Goal: Task Accomplishment & Management: Use online tool/utility

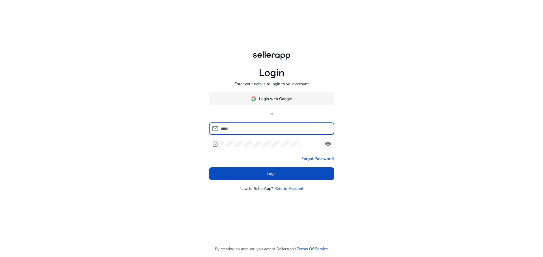
click at [285, 96] on span "Login with Google" at bounding box center [275, 99] width 33 height 6
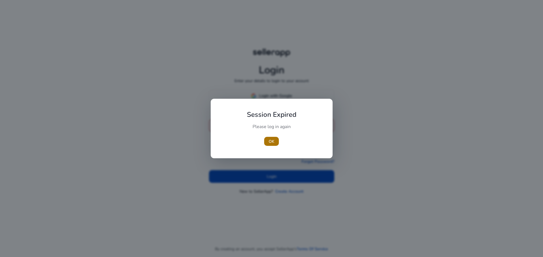
click at [266, 140] on span "button" at bounding box center [271, 142] width 15 height 14
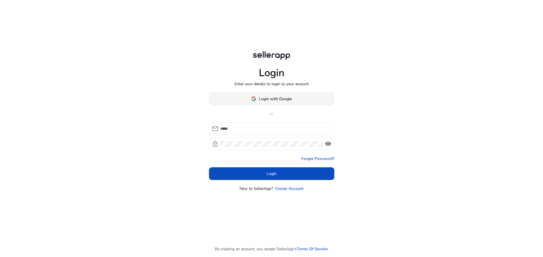
click at [282, 99] on span "Login with Google" at bounding box center [275, 99] width 33 height 6
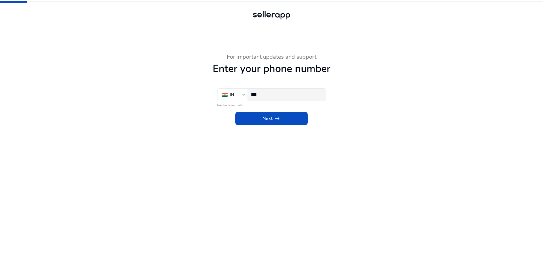
click at [275, 96] on input "***" at bounding box center [286, 95] width 71 height 6
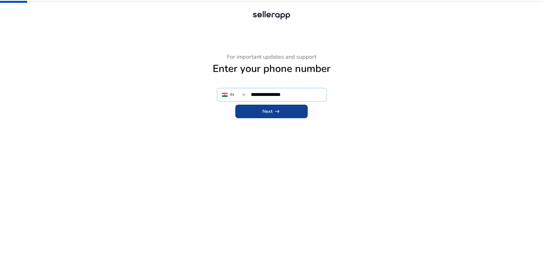
type input "**********"
click at [291, 116] on span at bounding box center [271, 112] width 72 height 14
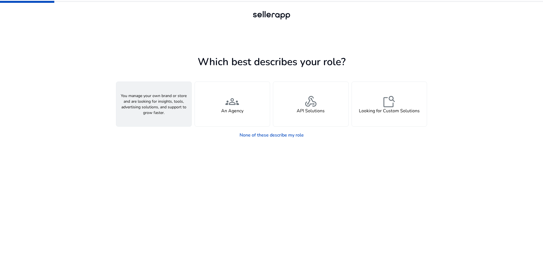
click at [165, 106] on div "person A Seller" at bounding box center [153, 104] width 75 height 45
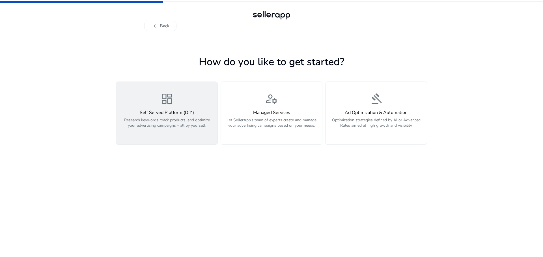
click at [175, 121] on p "Research keywords, track products, and optimize your advertising campaigns – al…" at bounding box center [167, 126] width 94 height 17
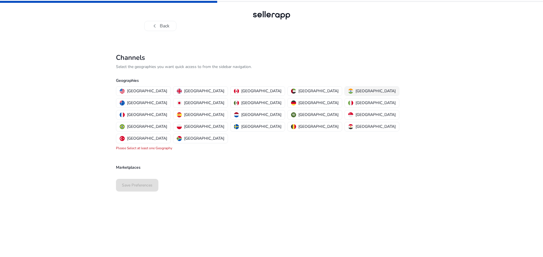
click at [355, 90] on p "[GEOGRAPHIC_DATA]" at bounding box center [375, 91] width 40 height 6
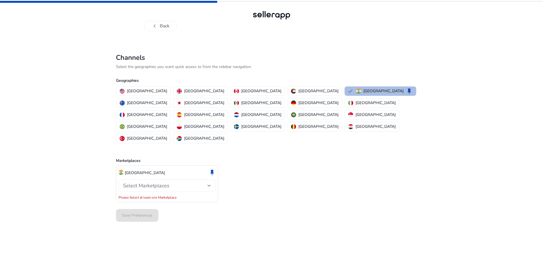
click at [178, 183] on div "Select Marketplaces" at bounding box center [165, 186] width 85 height 6
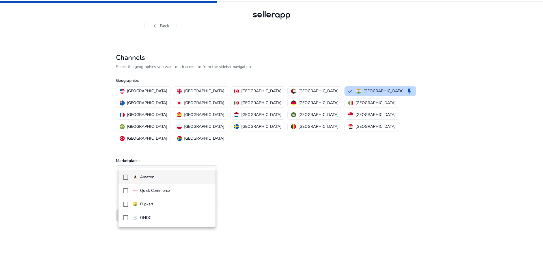
click at [171, 179] on span "Amazon" at bounding box center [172, 177] width 78 height 6
click at [266, 189] on div at bounding box center [271, 128] width 543 height 257
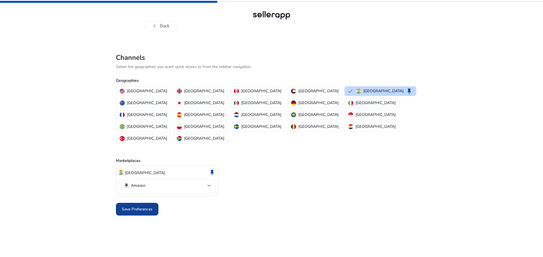
click at [147, 203] on span at bounding box center [137, 210] width 42 height 14
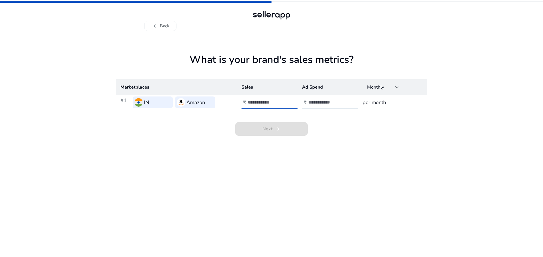
click at [274, 105] on input "number" at bounding box center [267, 102] width 38 height 6
type input "*"
type input "****"
click at [313, 101] on input "number" at bounding box center [327, 102] width 38 height 6
type input "*"
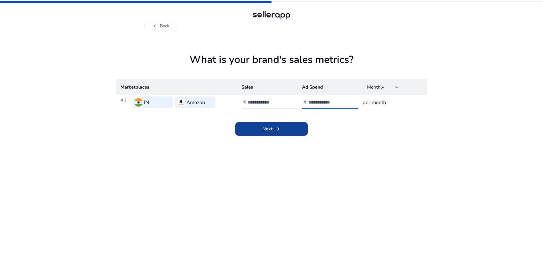
type input "****"
click at [294, 125] on span at bounding box center [271, 129] width 72 height 14
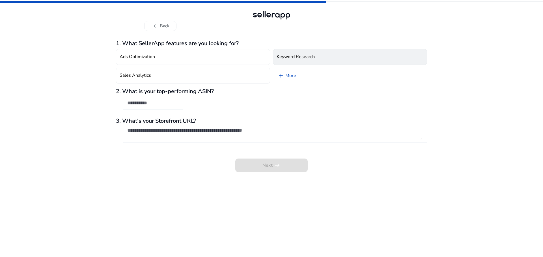
click at [293, 58] on h4 "Keyword Research" at bounding box center [295, 56] width 38 height 5
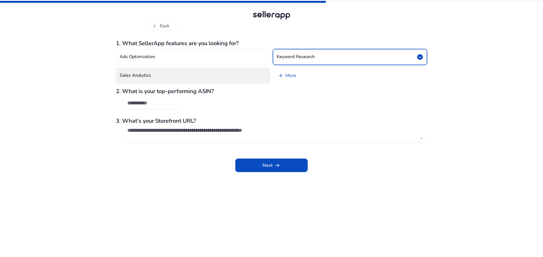
click at [203, 78] on button "Sales Analytics" at bounding box center [193, 76] width 154 height 16
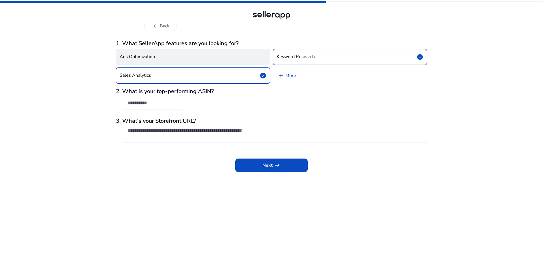
click at [237, 62] on button "Ads Optimization" at bounding box center [193, 57] width 154 height 16
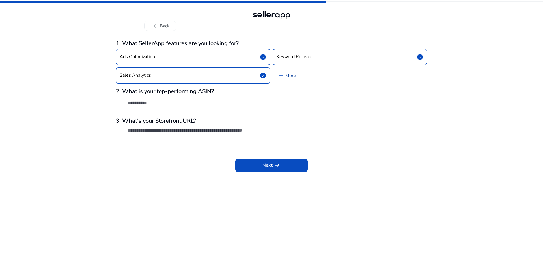
click at [287, 76] on link "add More" at bounding box center [287, 76] width 28 height 16
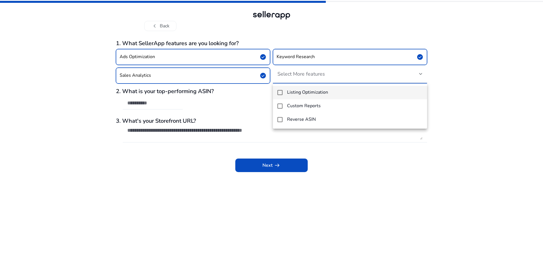
click at [281, 94] on mat-pseudo-checkbox at bounding box center [279, 92] width 5 height 5
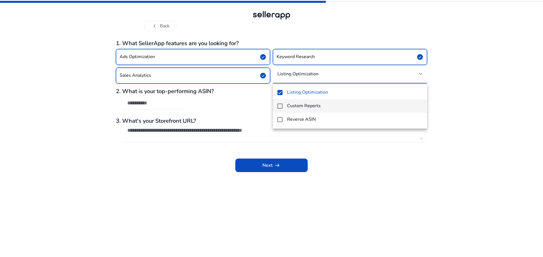
click at [279, 104] on mat-pseudo-checkbox at bounding box center [279, 106] width 5 height 5
click at [280, 118] on mat-pseudo-checkbox at bounding box center [279, 119] width 5 height 5
click at [260, 114] on div at bounding box center [271, 128] width 543 height 257
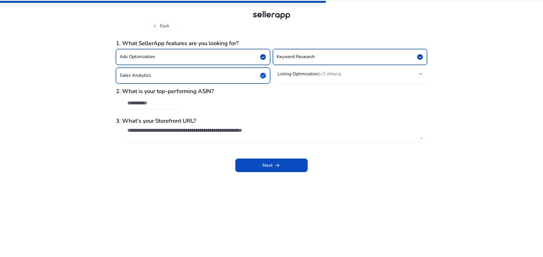
click at [160, 105] on input "text" at bounding box center [152, 103] width 51 height 6
click at [265, 162] on span at bounding box center [271, 166] width 72 height 14
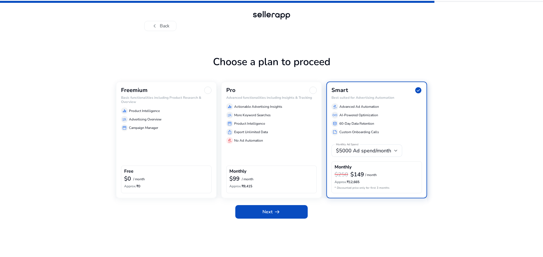
click at [182, 131] on div "Freemium Basic functionalities including Product Research & Overview equalizer …" at bounding box center [166, 140] width 101 height 117
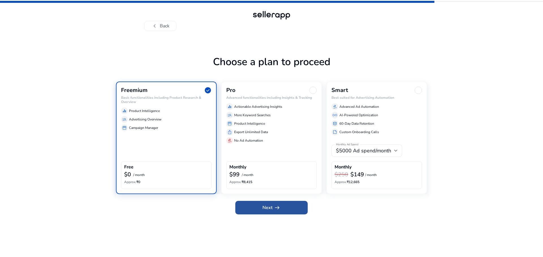
click at [252, 210] on span at bounding box center [271, 208] width 72 height 14
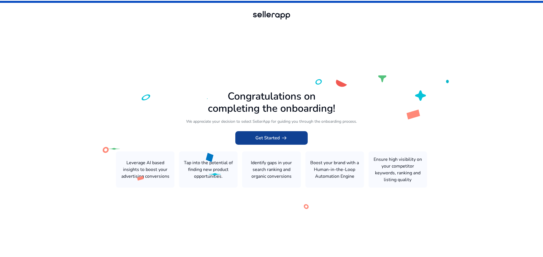
click at [270, 142] on span "Get Started arrow_right_alt" at bounding box center [271, 138] width 32 height 7
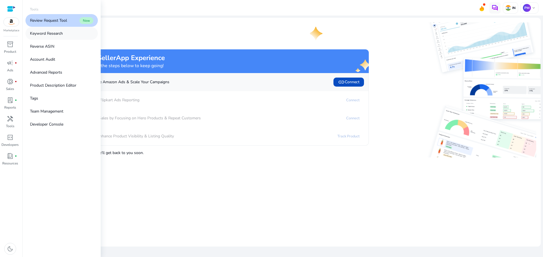
click at [56, 32] on p "Keyword Research" at bounding box center [46, 34] width 33 height 6
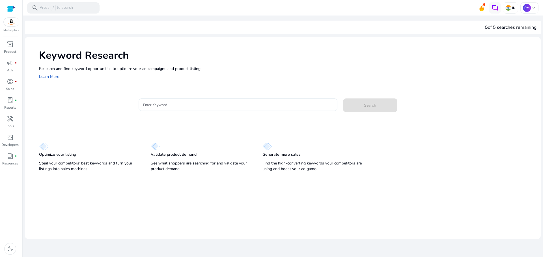
click at [209, 106] on input "Enter Keyword" at bounding box center [238, 105] width 190 height 6
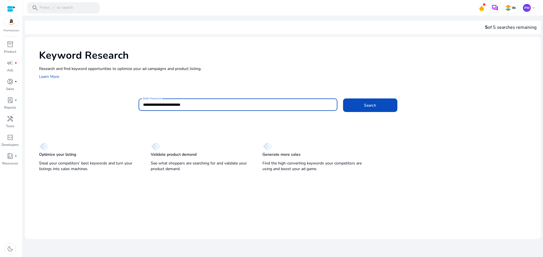
drag, startPoint x: 204, startPoint y: 105, endPoint x: 141, endPoint y: 105, distance: 63.0
click at [141, 105] on div "**********" at bounding box center [237, 105] width 199 height 12
paste input
type input "**********"
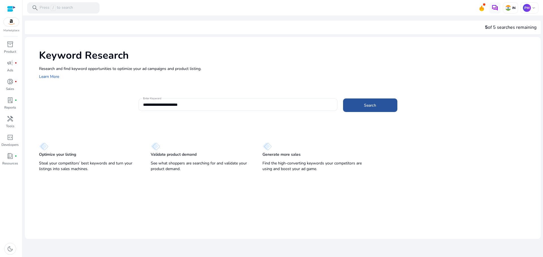
click at [354, 106] on span at bounding box center [370, 106] width 54 height 14
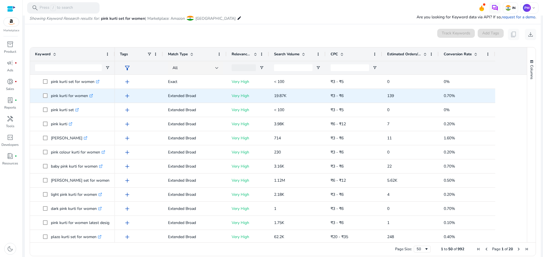
scroll to position [67, 0]
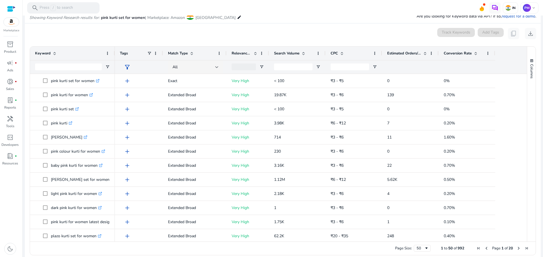
click at [303, 52] on span at bounding box center [303, 53] width 5 height 5
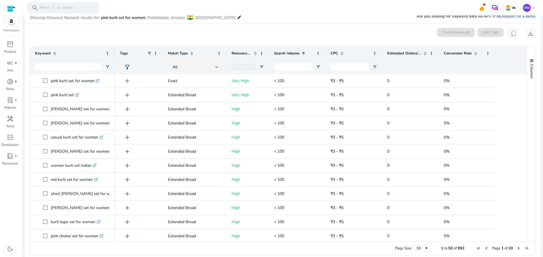
click at [303, 54] on span at bounding box center [303, 53] width 5 height 5
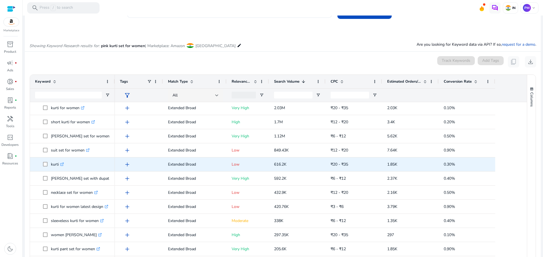
scroll to position [28, 0]
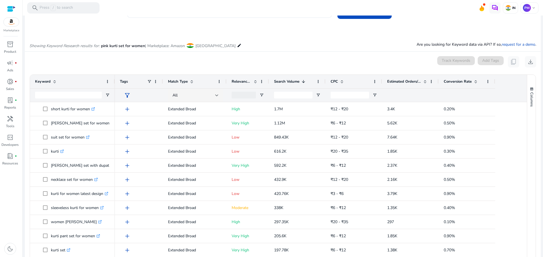
click at [303, 83] on span at bounding box center [303, 81] width 5 height 5
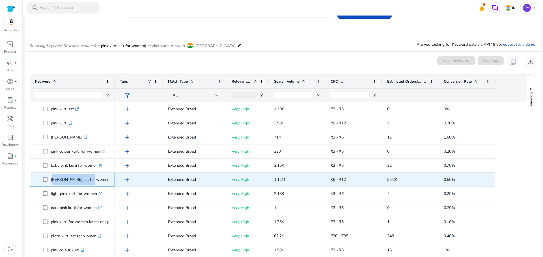
drag, startPoint x: 84, startPoint y: 182, endPoint x: 51, endPoint y: 186, distance: 33.7
click at [51, 186] on div "[PERSON_NAME] set for women .st0{fill:#2c8af8}" at bounding box center [72, 179] width 75 height 13
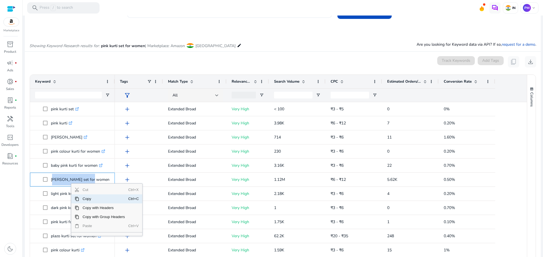
click at [88, 199] on span "Copy" at bounding box center [103, 199] width 49 height 9
click at [102, 198] on span "Copy" at bounding box center [114, 199] width 49 height 9
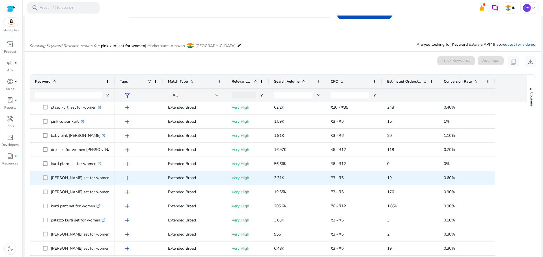
scroll to position [170, 0]
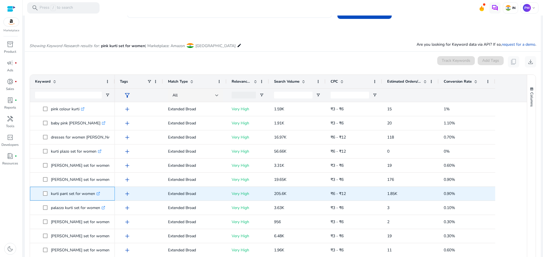
drag, startPoint x: 96, startPoint y: 197, endPoint x: 50, endPoint y: 197, distance: 46.1
click at [50, 197] on span "kurti pant set for women .st0{fill:#2c8af8}" at bounding box center [76, 194] width 67 height 12
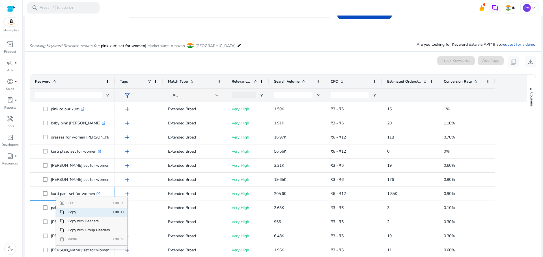
click at [74, 213] on span "Copy" at bounding box center [88, 212] width 49 height 9
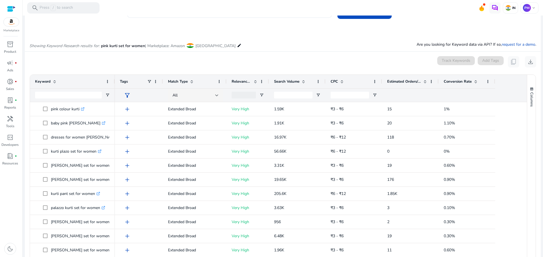
click at [283, 56] on mat-card "0 keyword(s) selected Track Keywords Add Tags content_copy download Press SPACE…" at bounding box center [283, 172] width 516 height 240
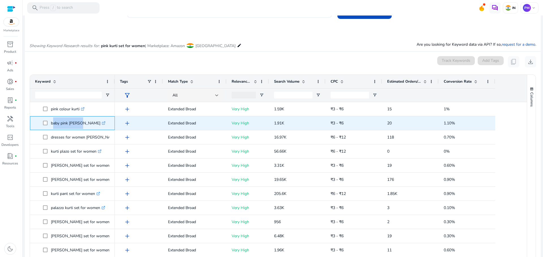
drag, startPoint x: 77, startPoint y: 125, endPoint x: 51, endPoint y: 128, distance: 26.4
click at [51, 128] on p "baby pink [PERSON_NAME] .st0{fill:#2c8af8}" at bounding box center [78, 124] width 55 height 12
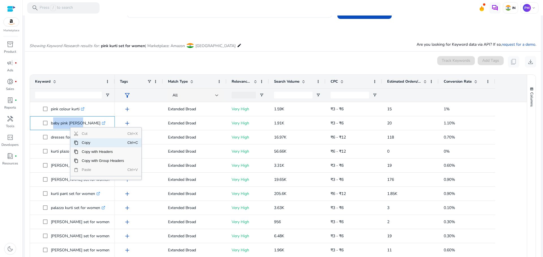
click at [83, 143] on span "Copy" at bounding box center [102, 142] width 49 height 9
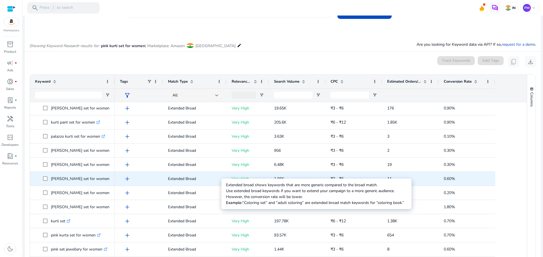
scroll to position [254, 0]
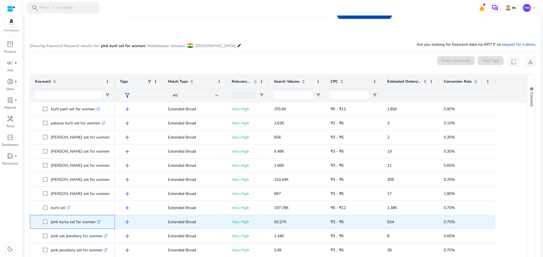
drag, startPoint x: 96, startPoint y: 226, endPoint x: 51, endPoint y: 225, distance: 44.9
click at [51, 225] on p "pink kurta set for women .st0{fill:#2c8af8}" at bounding box center [76, 223] width 50 height 12
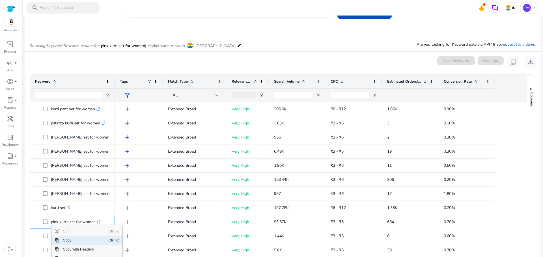
click at [70, 242] on span "Copy" at bounding box center [83, 240] width 49 height 9
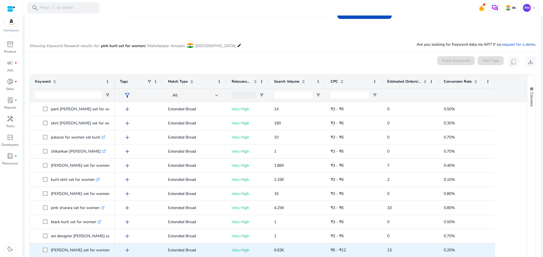
scroll to position [0, 0]
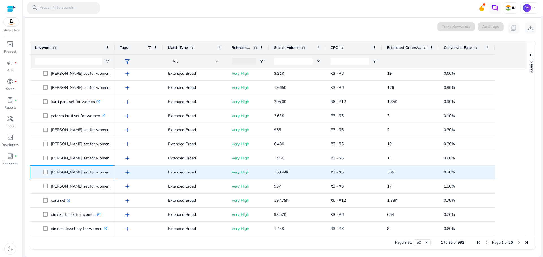
click at [95, 176] on p "[PERSON_NAME] set for women .st0{fill:#2c8af8}" at bounding box center [83, 173] width 64 height 12
drag, startPoint x: 96, startPoint y: 175, endPoint x: 74, endPoint y: 175, distance: 22.0
click at [74, 175] on p "[PERSON_NAME] set for women .st0{fill:#2c8af8}" at bounding box center [83, 173] width 64 height 12
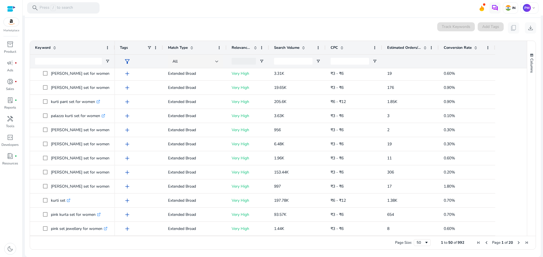
click at [22, 184] on div "inventory_2 Product campaign fiber_manual_record Ads donut_small fiber_manual_r…" at bounding box center [11, 149] width 22 height 218
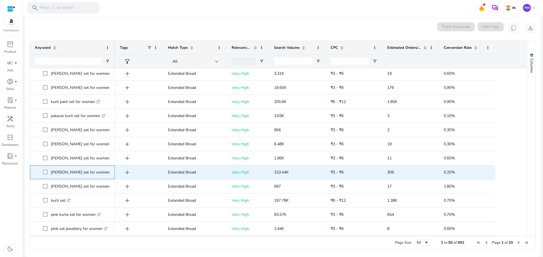
drag, startPoint x: 98, startPoint y: 174, endPoint x: 51, endPoint y: 173, distance: 47.2
click at [51, 173] on p "[PERSON_NAME] set for women .st0{fill:#2c8af8}" at bounding box center [83, 173] width 64 height 12
copy p "[PERSON_NAME] set for women"
